Goal: Information Seeking & Learning: Find specific page/section

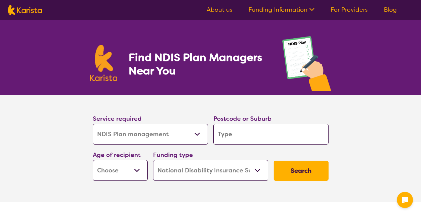
select select "NDIS Plan management"
select select "NDIS"
select select "NDIS Plan management"
select select "NDIS"
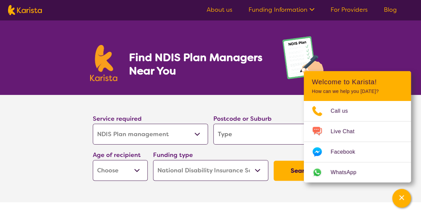
click at [157, 134] on select "Allied Health Assistant Assessment ([MEDICAL_DATA] or [MEDICAL_DATA]) Behaviour…" at bounding box center [150, 134] width 115 height 21
select select "Supported accommodation"
click at [93, 124] on select "Allied Health Assistant Assessment ([MEDICAL_DATA] or [MEDICAL_DATA]) Behaviour…" at bounding box center [150, 134] width 115 height 21
select select "Supported accommodation"
click at [246, 140] on input "search" at bounding box center [270, 134] width 115 height 21
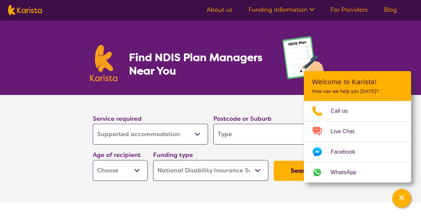
type input "3"
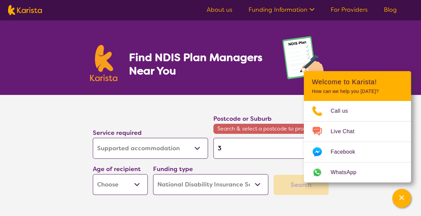
type input "32"
type input "321"
type input "3212"
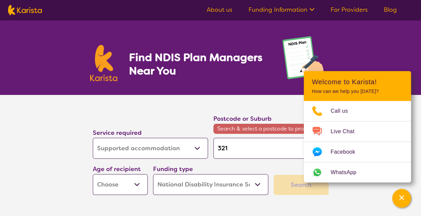
type input "3212"
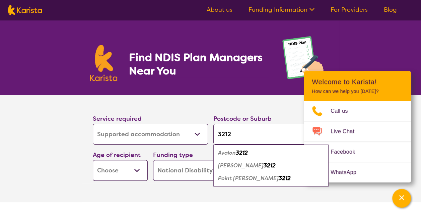
type input "3212"
drag, startPoint x: 228, startPoint y: 166, endPoint x: 231, endPoint y: 165, distance: 3.5
click at [228, 166] on em "[PERSON_NAME]" at bounding box center [241, 165] width 46 height 7
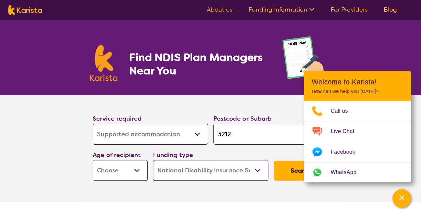
click at [127, 170] on select "Early Childhood - 0 to 9 Child - 10 to 11 Adolescent - 12 to 17 Adult - 18 to 6…" at bounding box center [120, 170] width 55 height 21
click at [291, 168] on button "Search" at bounding box center [301, 170] width 55 height 20
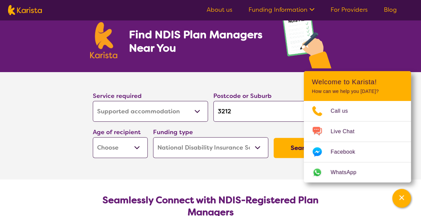
scroll to position [33, 0]
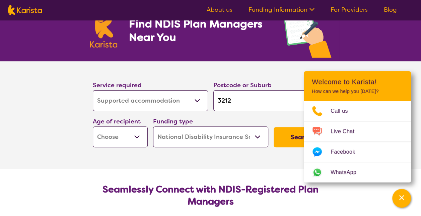
click at [136, 135] on select "Early Childhood - 0 to 9 Child - 10 to 11 Adolescent - 12 to 17 Adult - 18 to 6…" at bounding box center [120, 136] width 55 height 21
select select "AD"
click at [93, 126] on select "Early Childhood - 0 to 9 Child - 10 to 11 Adolescent - 12 to 17 Adult - 18 to 6…" at bounding box center [120, 136] width 55 height 21
select select "AD"
click at [290, 131] on button "Search" at bounding box center [301, 137] width 55 height 20
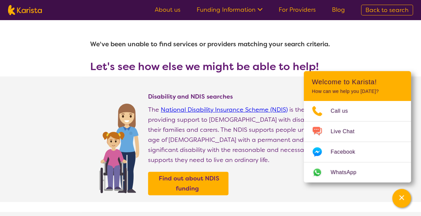
select select "NDIS"
type input "3212"
select select "Supported accommodation"
select select "AD"
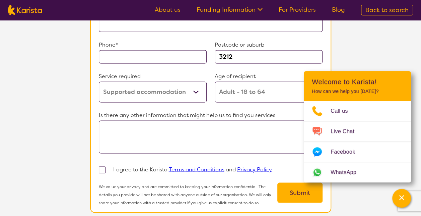
scroll to position [536, 0]
